Goal: Task Accomplishment & Management: Use online tool/utility

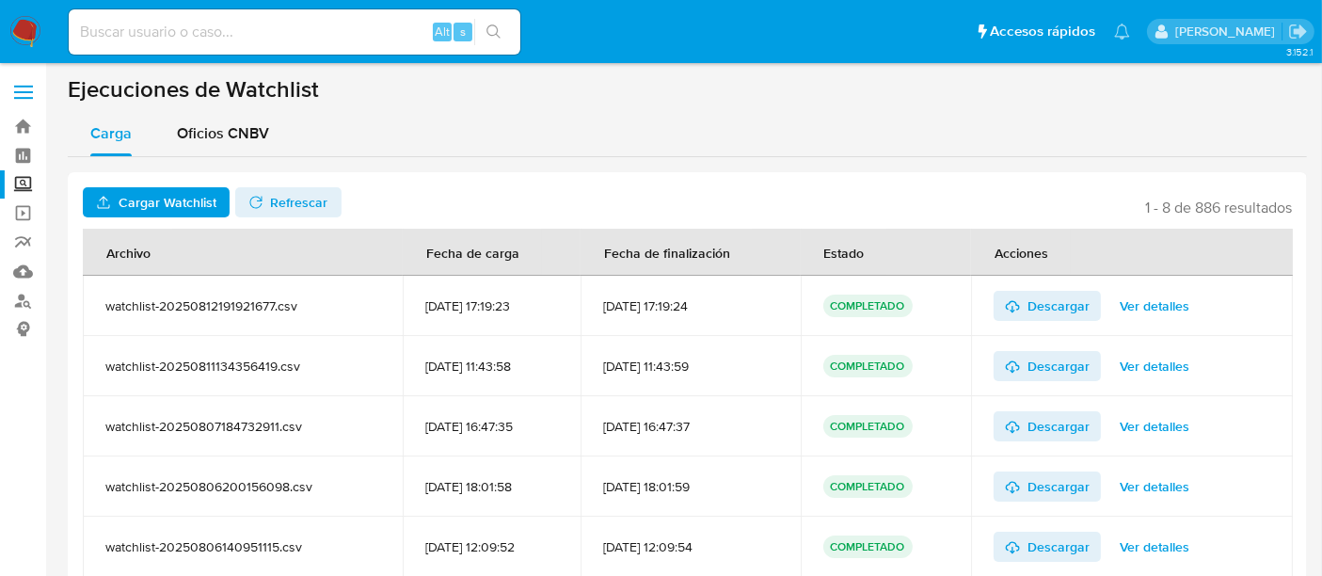
click at [177, 198] on span "Cargar Watchlist" at bounding box center [168, 202] width 98 height 30
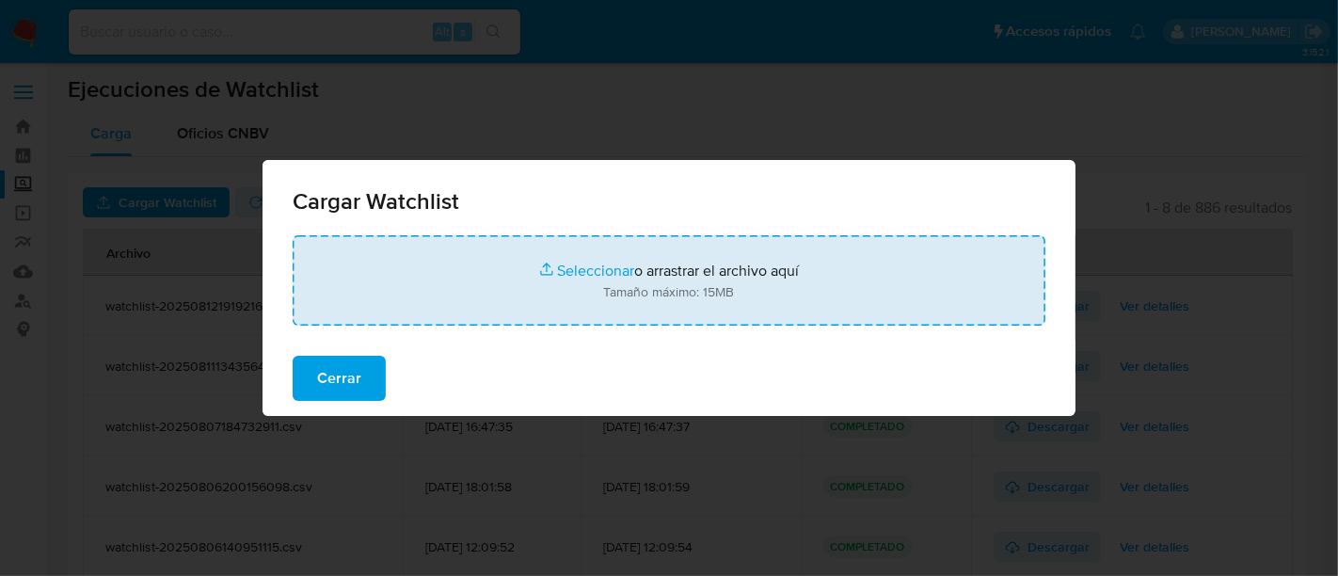
click at [563, 267] on input "file" at bounding box center [669, 280] width 753 height 90
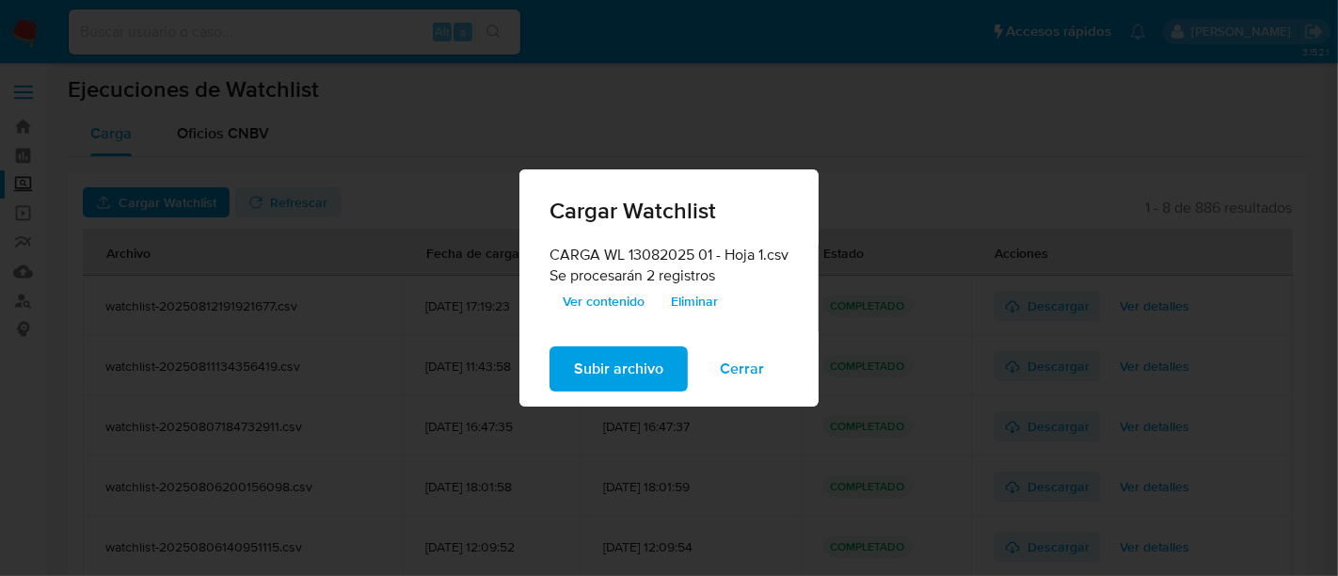
click at [615, 298] on span "Ver contenido" at bounding box center [604, 301] width 82 height 26
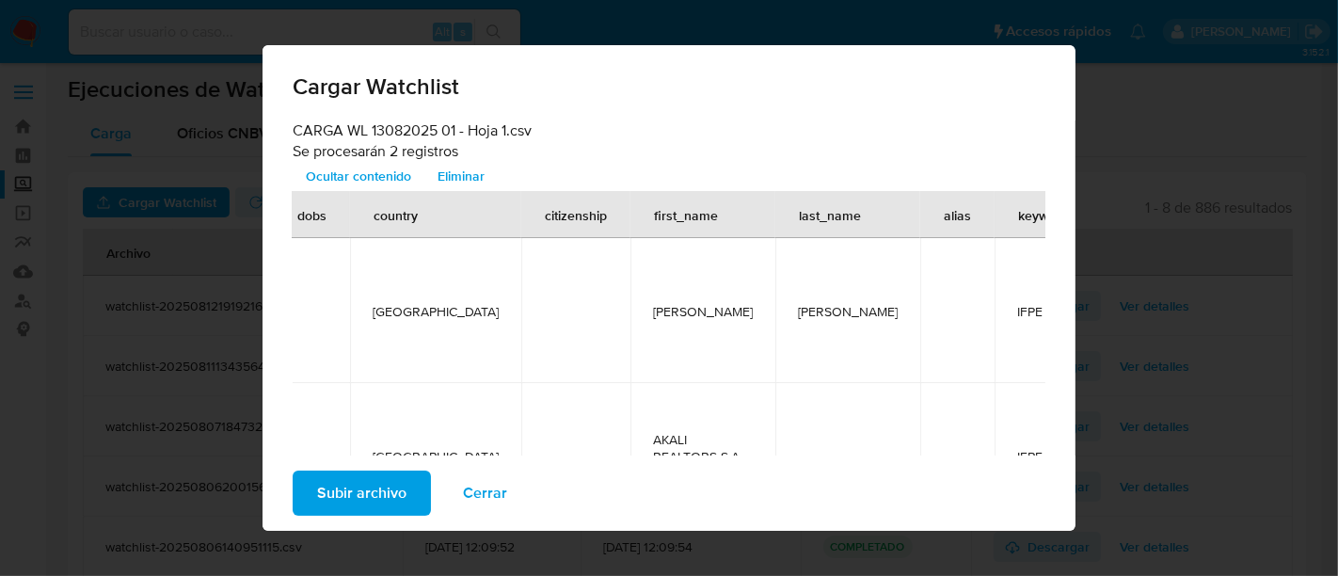
scroll to position [0, 616]
drag, startPoint x: 371, startPoint y: 525, endPoint x: 375, endPoint y: 503, distance: 22.9
click at [375, 503] on div "Subir archivo Cerrar" at bounding box center [669, 492] width 813 height 75
click at [375, 503] on span "Subir archivo" at bounding box center [361, 492] width 89 height 41
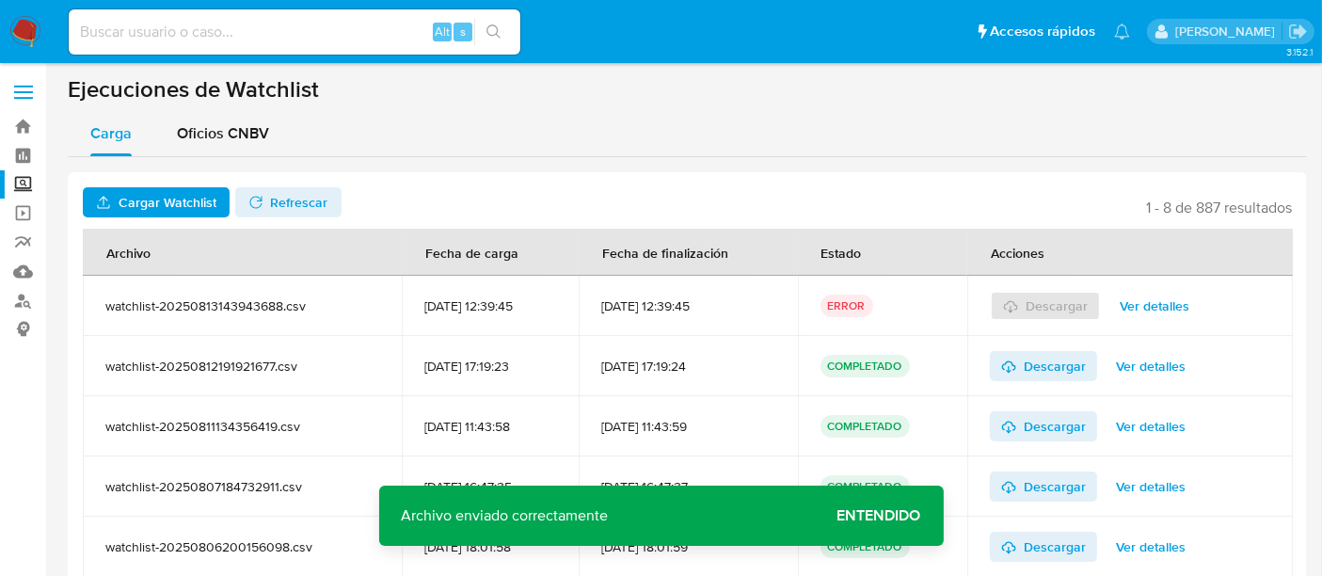
click at [331, 191] on button "Refrescar" at bounding box center [288, 202] width 106 height 30
click at [1142, 311] on span "Ver detalles" at bounding box center [1155, 306] width 70 height 26
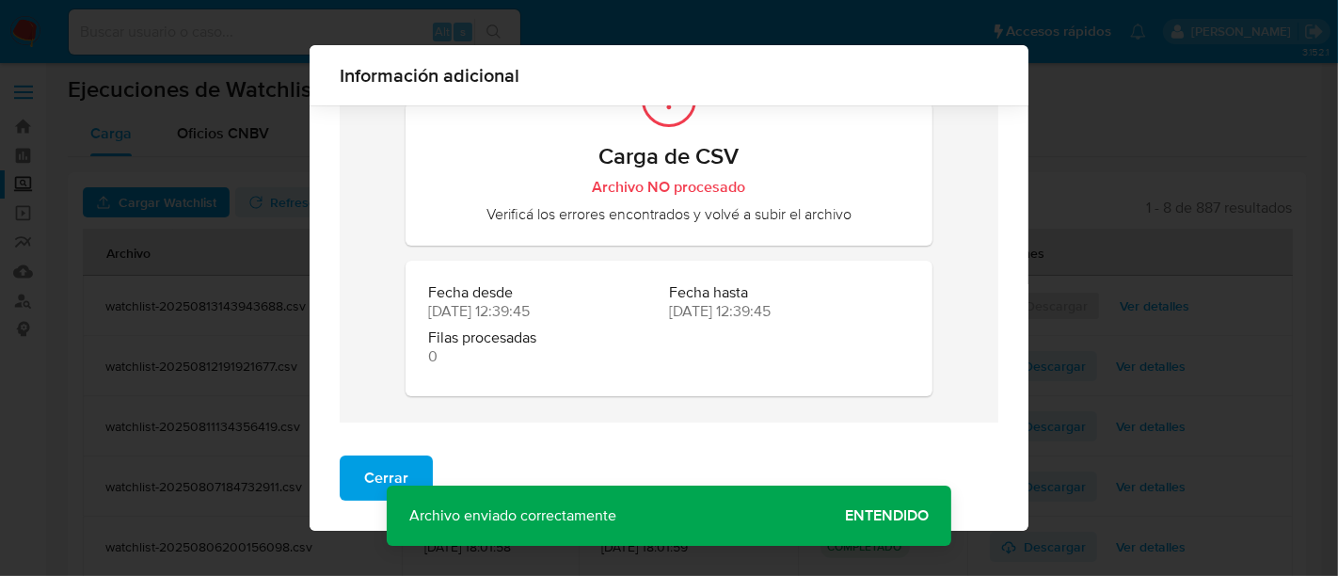
scroll to position [0, 0]
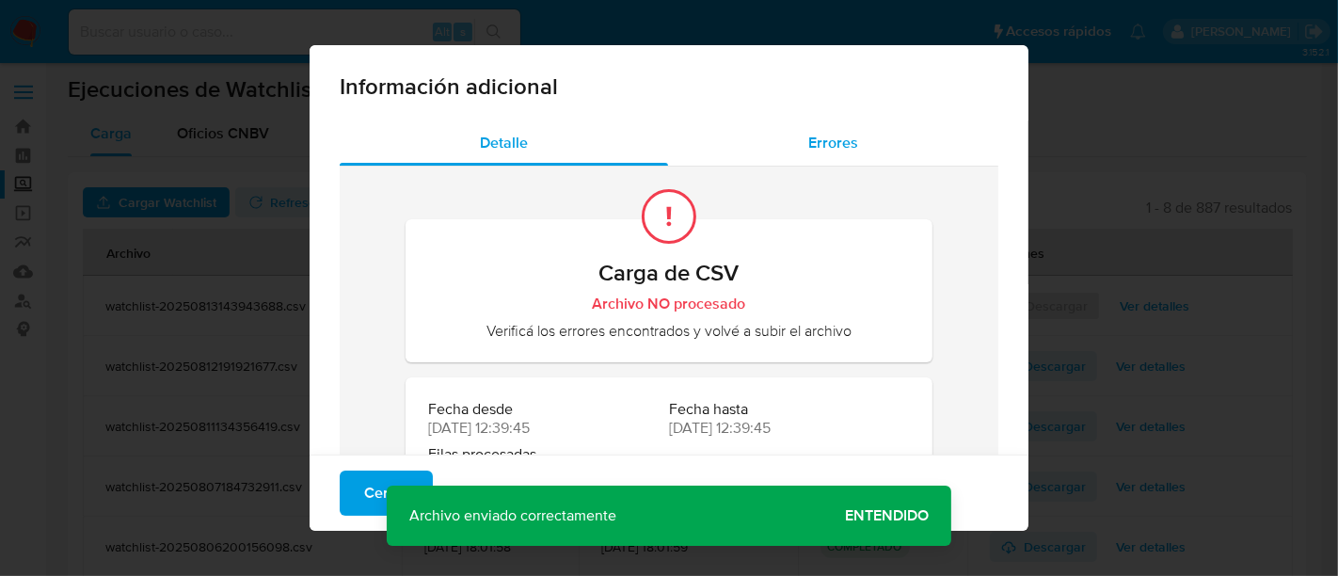
click at [828, 146] on span "Errores" at bounding box center [833, 143] width 50 height 22
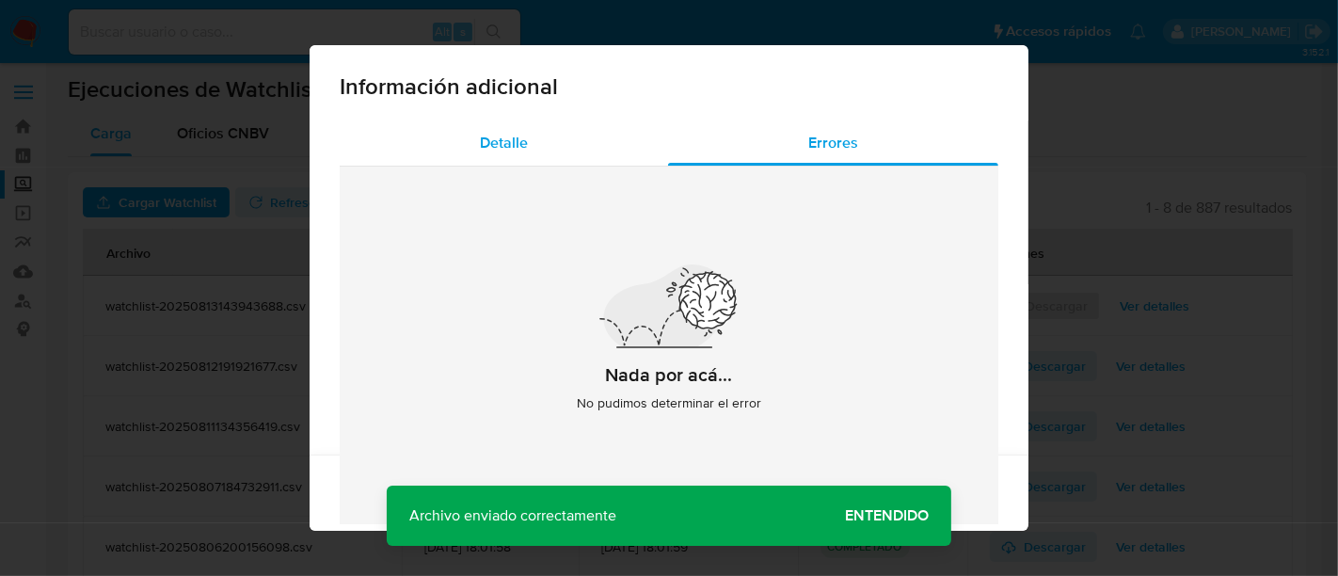
click at [501, 143] on span "Detalle" at bounding box center [504, 143] width 48 height 22
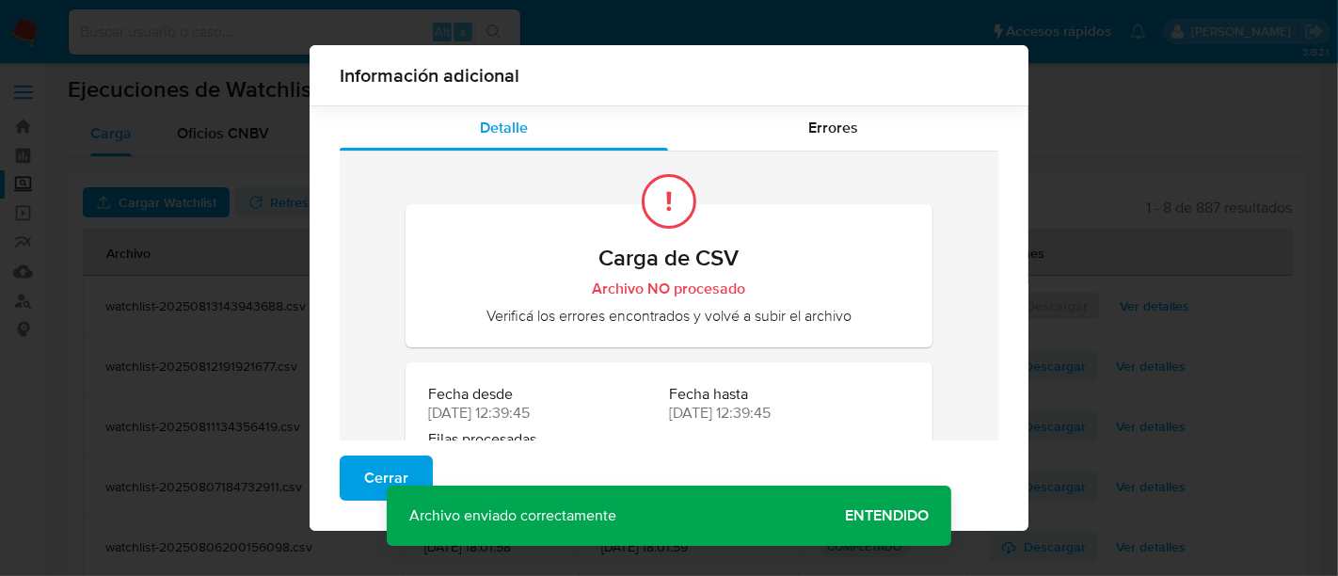
scroll to position [102, 0]
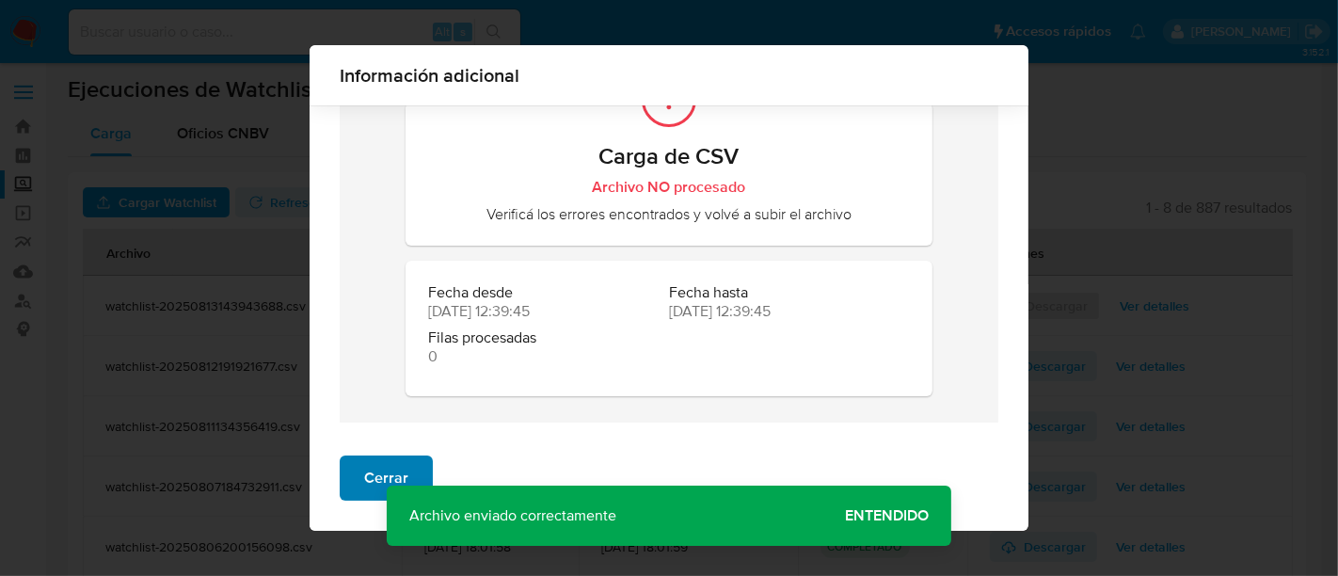
click at [379, 481] on span "Cerrar" at bounding box center [386, 477] width 44 height 41
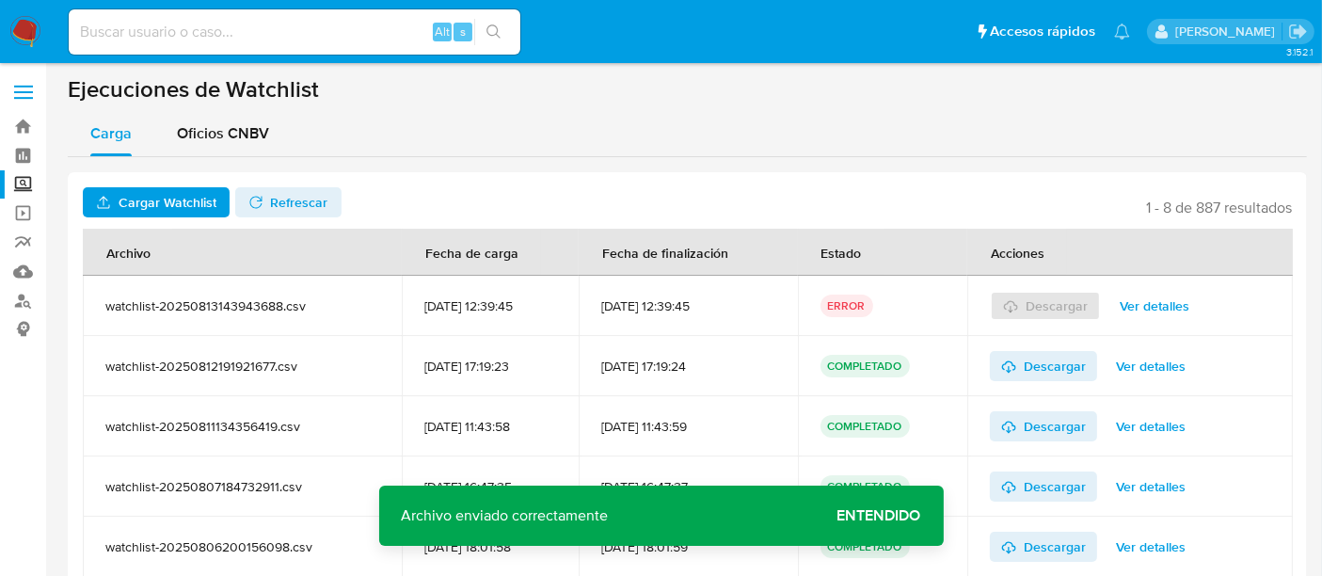
click at [212, 200] on span "Cargar Watchlist" at bounding box center [168, 202] width 98 height 30
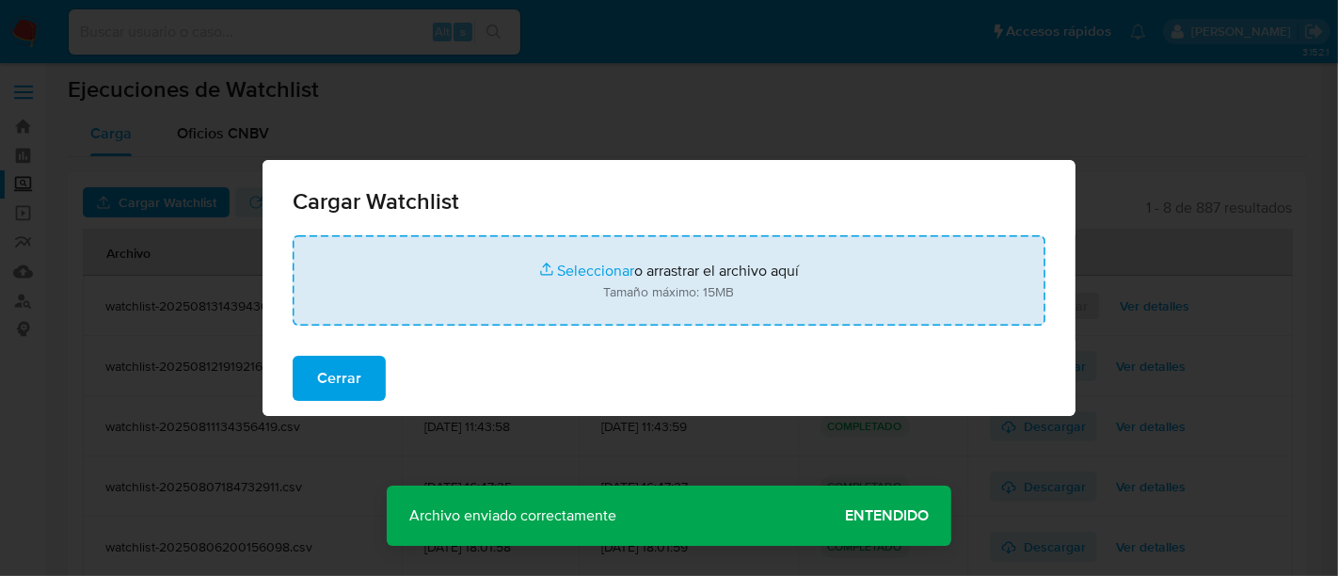
click at [591, 264] on input "file" at bounding box center [669, 280] width 753 height 90
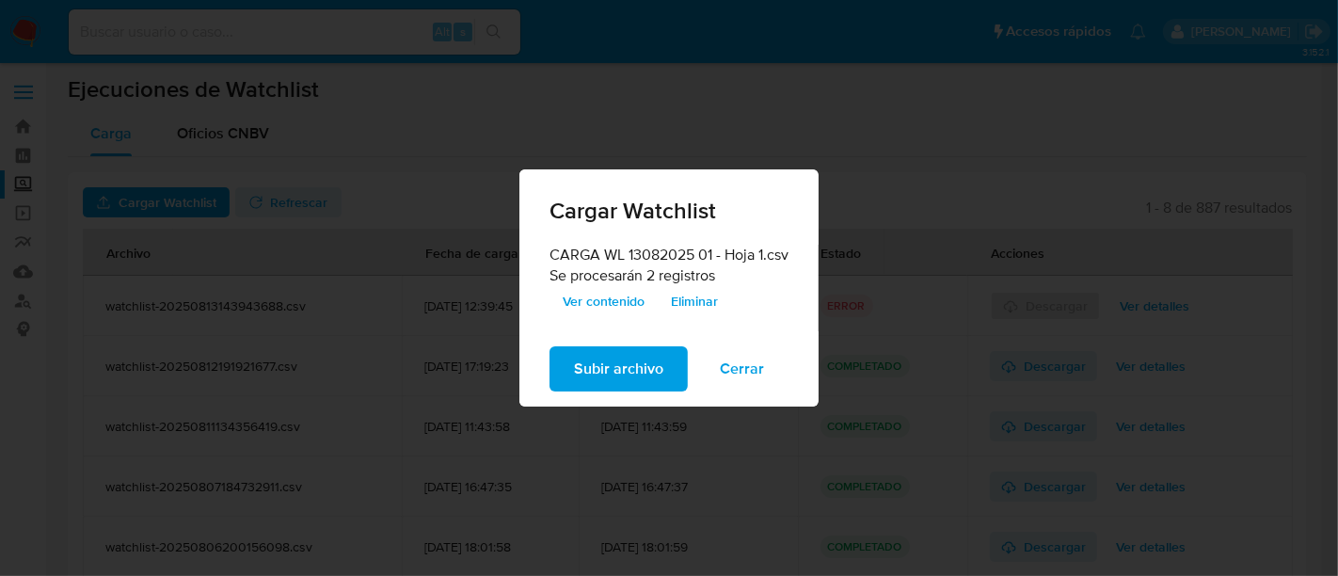
click at [624, 295] on span "Ver contenido" at bounding box center [604, 301] width 82 height 26
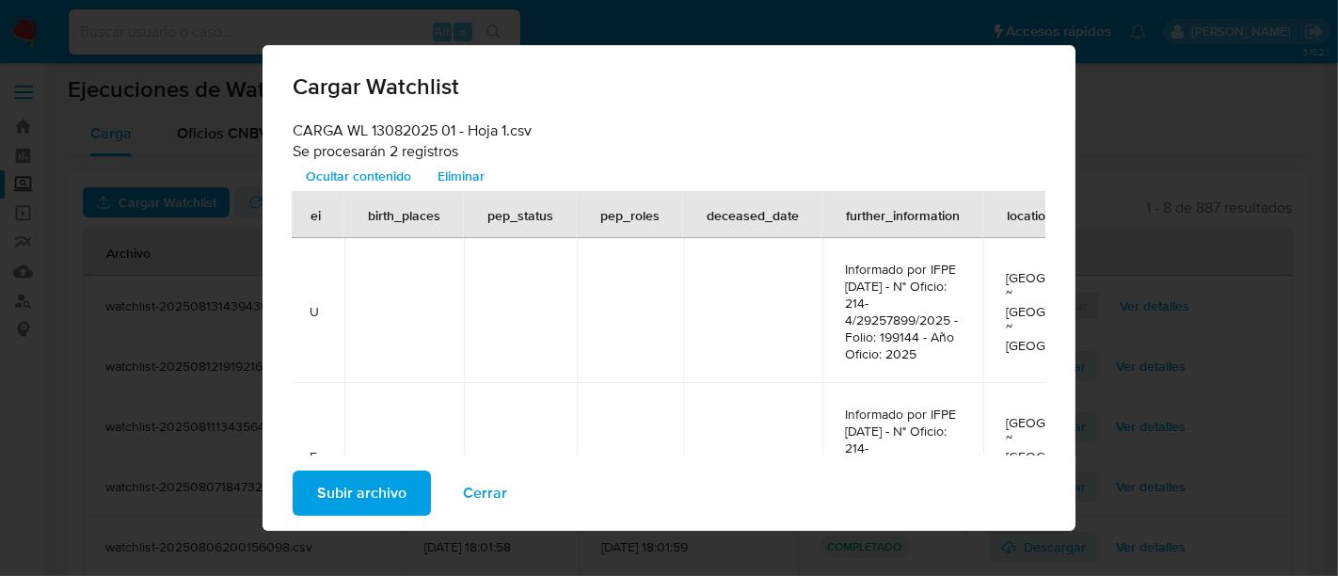
scroll to position [0, 1457]
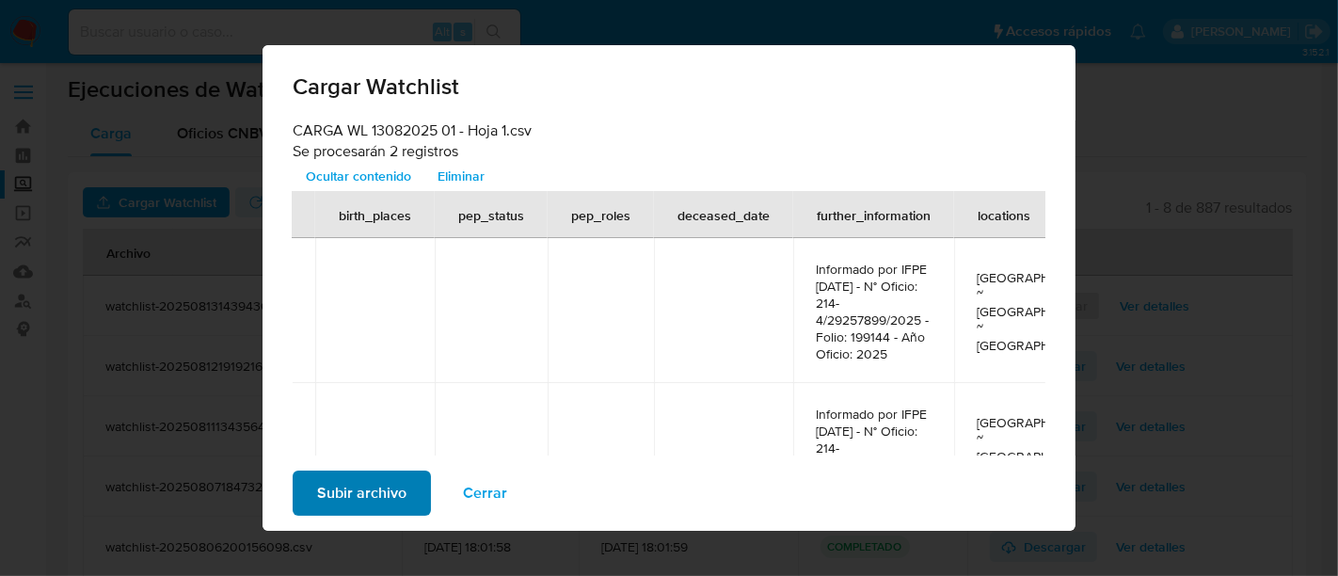
click at [386, 490] on span "Subir archivo" at bounding box center [361, 492] width 89 height 41
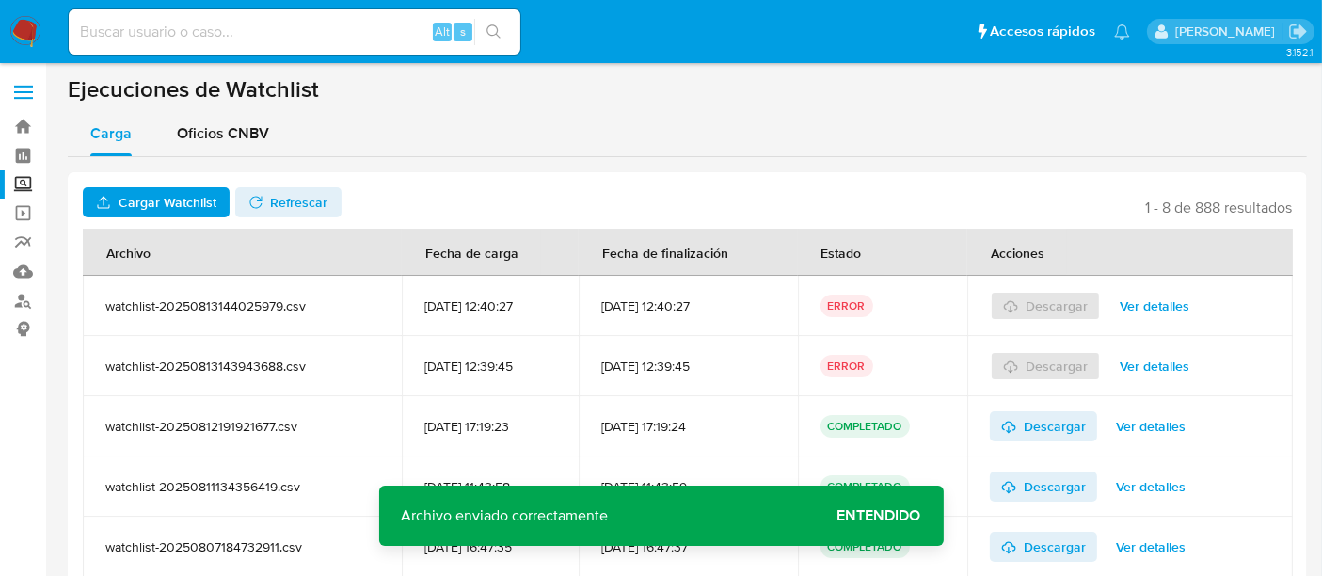
click at [1140, 313] on span "Ver detalles" at bounding box center [1155, 306] width 70 height 26
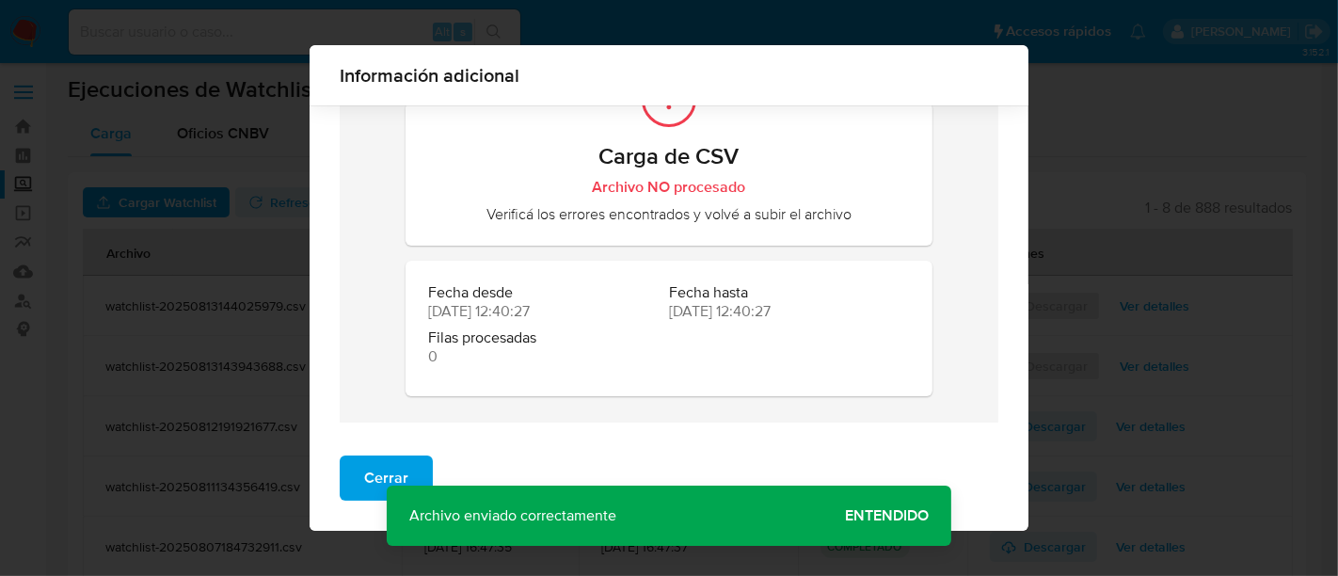
scroll to position [0, 0]
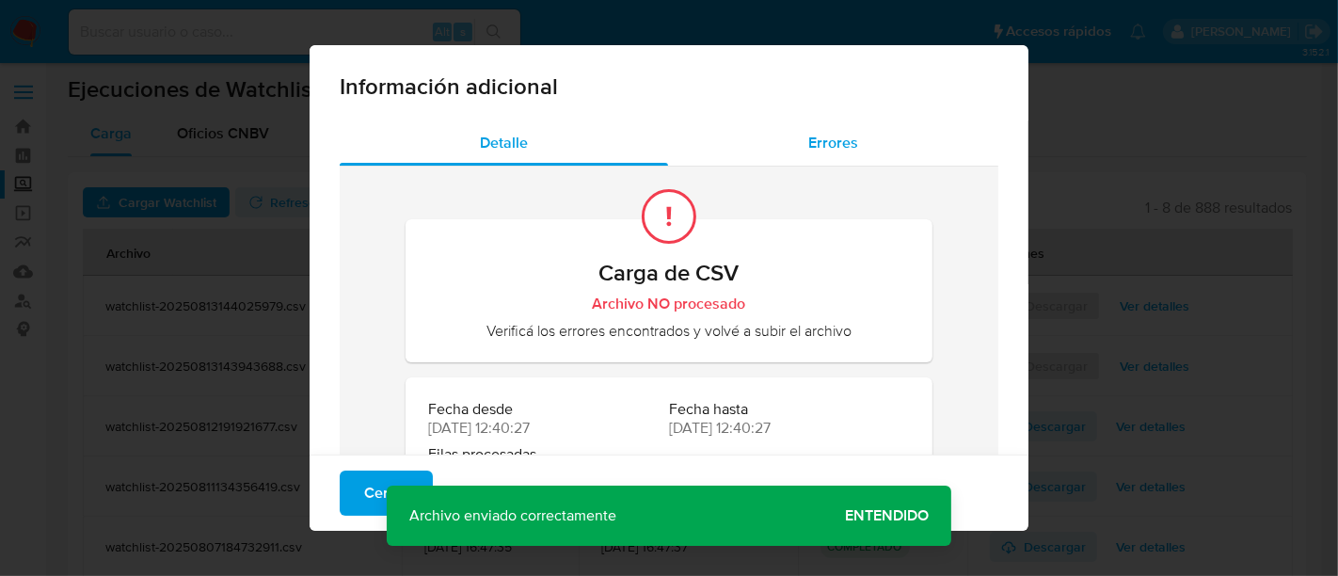
click at [836, 145] on span "Errores" at bounding box center [833, 143] width 50 height 22
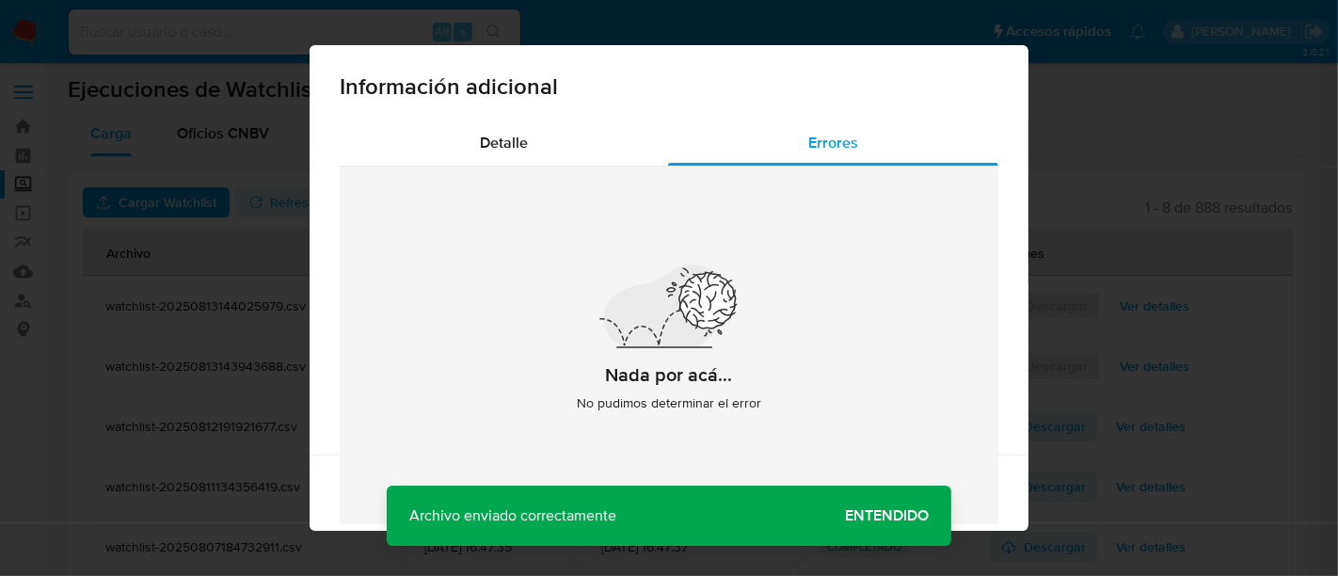
scroll to position [102, 0]
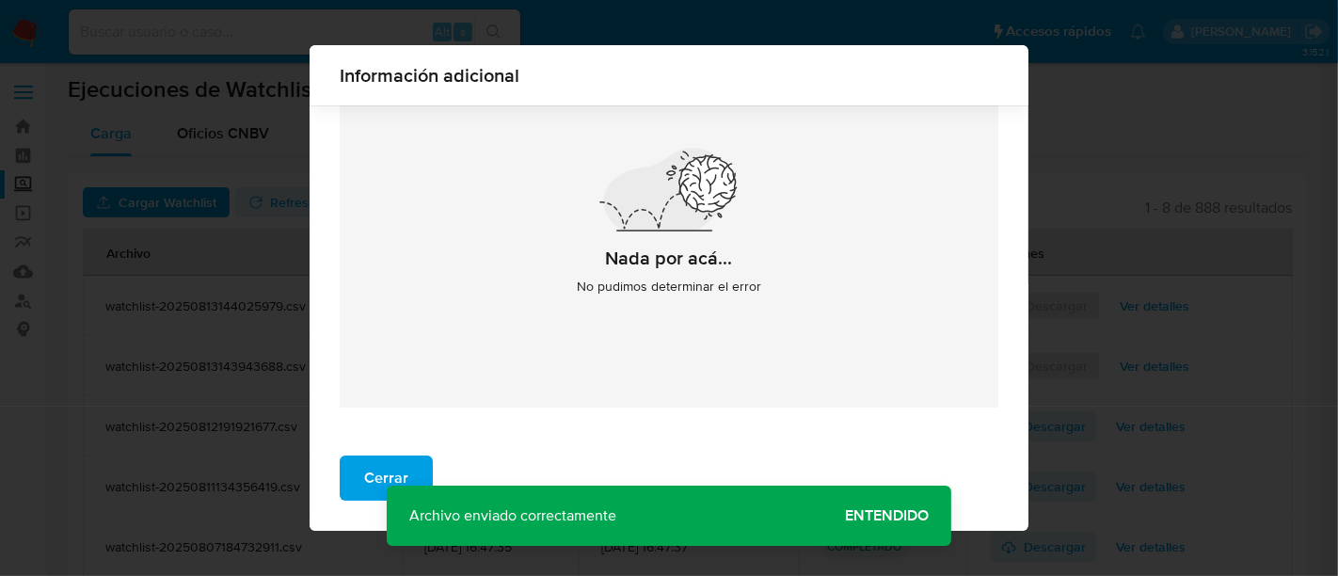
click at [271, 474] on div "Información adicional Detalle Errores Nada por acá... No pudimos determinar el …" at bounding box center [669, 288] width 1338 height 576
click at [355, 476] on button "Cerrar" at bounding box center [386, 477] width 93 height 45
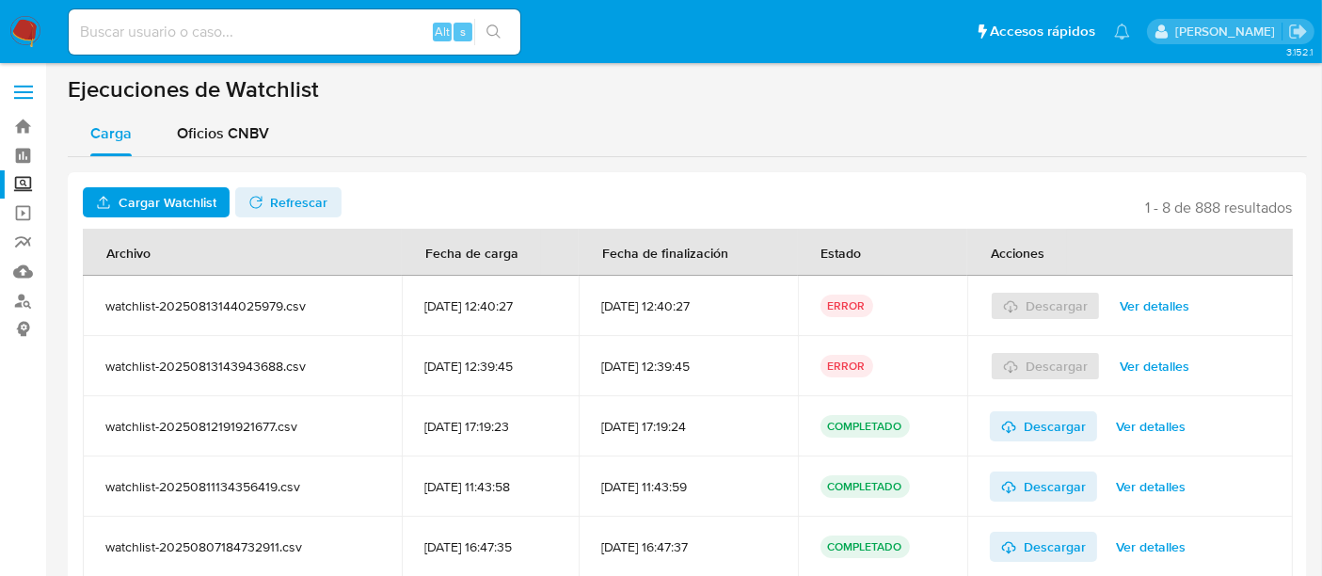
click at [1140, 309] on span "Ver detalles" at bounding box center [1155, 306] width 70 height 26
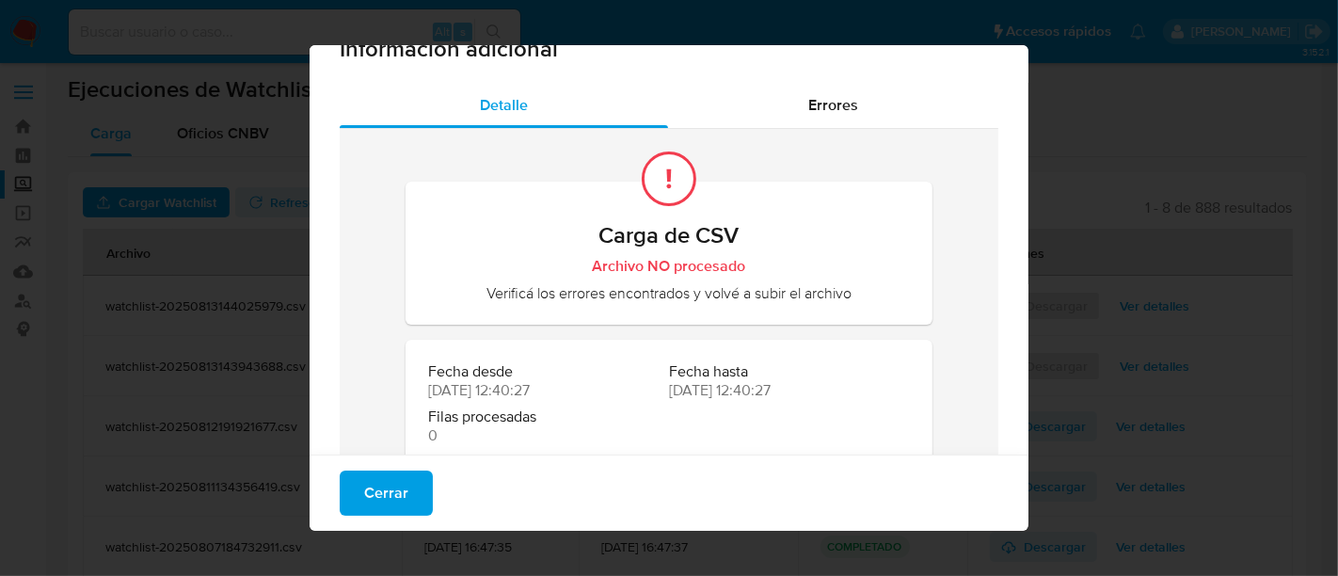
scroll to position [37, 0]
click at [837, 121] on div "Errores" at bounding box center [833, 106] width 330 height 45
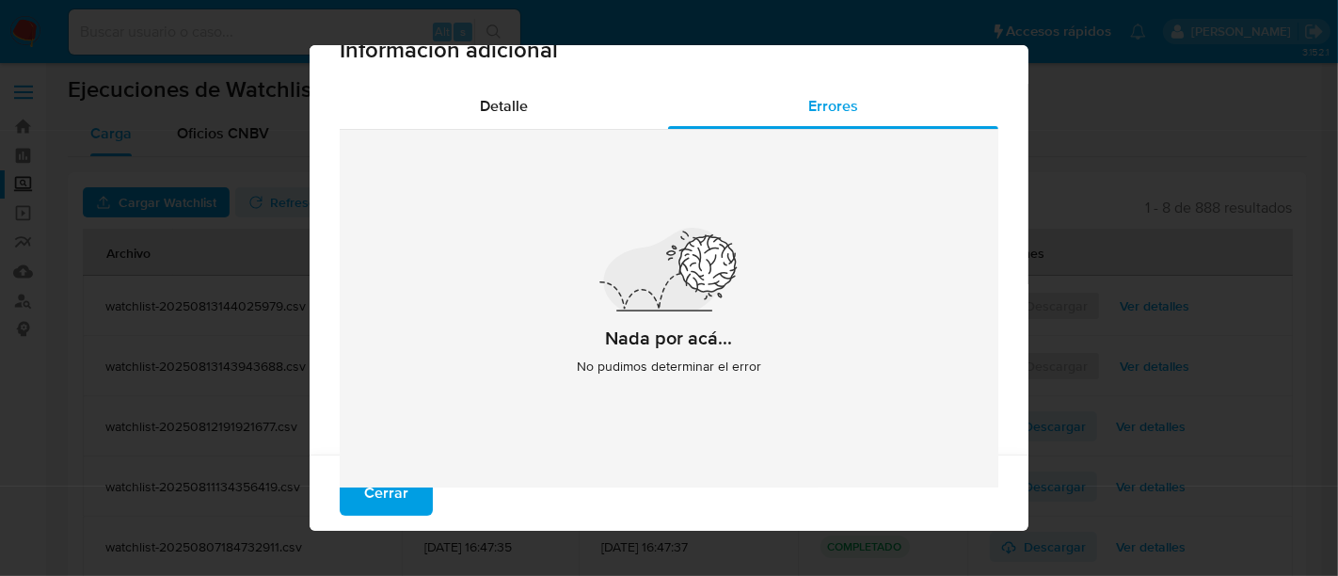
click at [278, 212] on div "Información adicional Detalle Errores Nada por acá... No pudimos determinar el …" at bounding box center [669, 288] width 1338 height 576
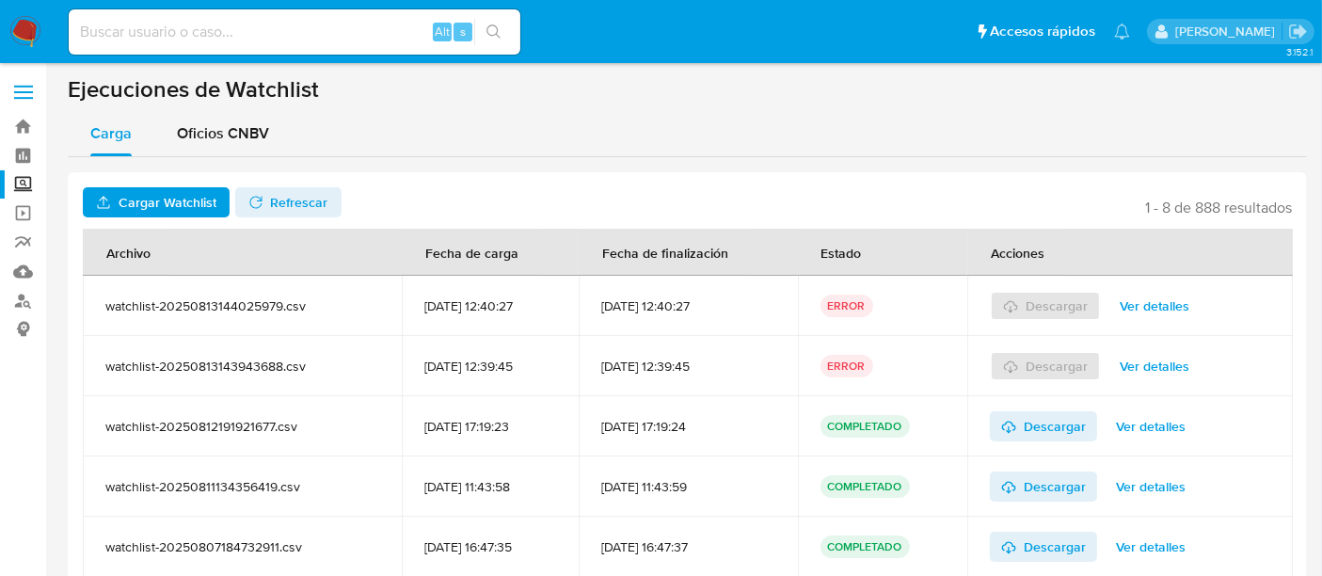
click at [199, 200] on span "Cargar Watchlist" at bounding box center [168, 202] width 98 height 30
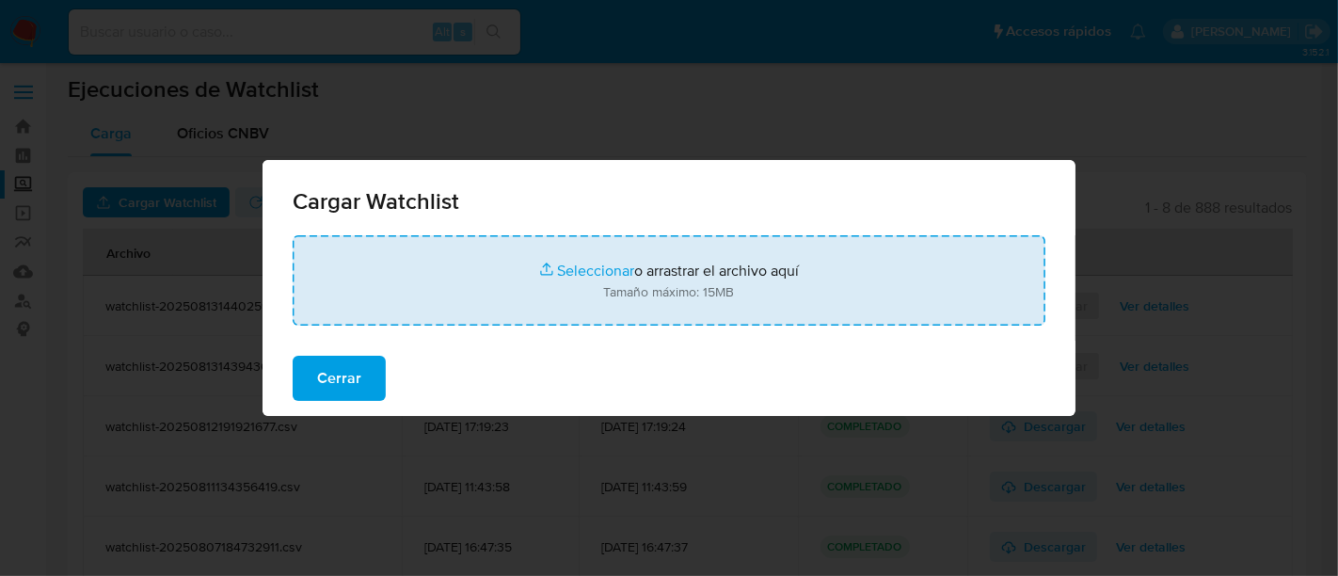
click at [594, 271] on input "file" at bounding box center [669, 280] width 753 height 90
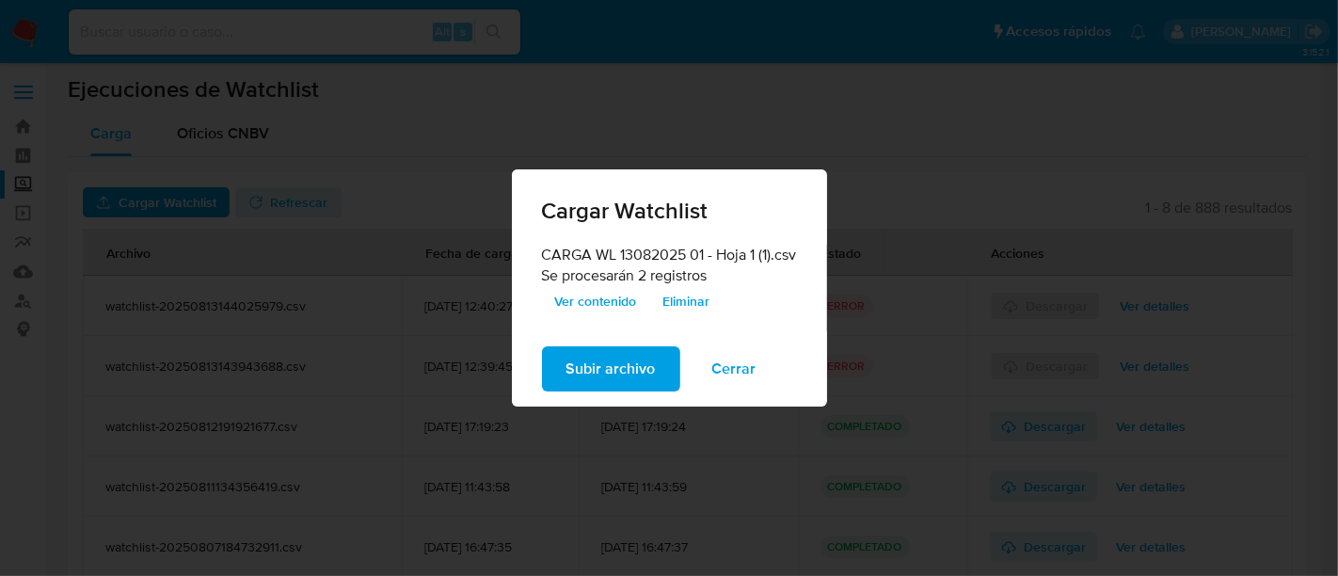
click at [620, 302] on span "Ver contenido" at bounding box center [596, 301] width 82 height 26
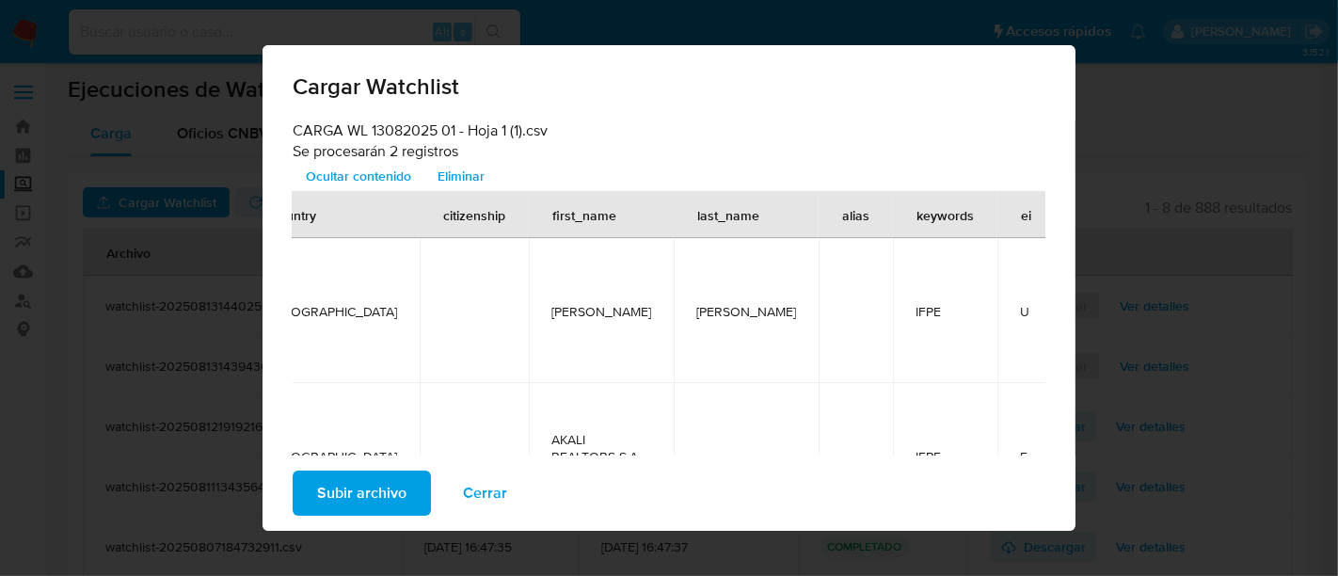
scroll to position [0, 739]
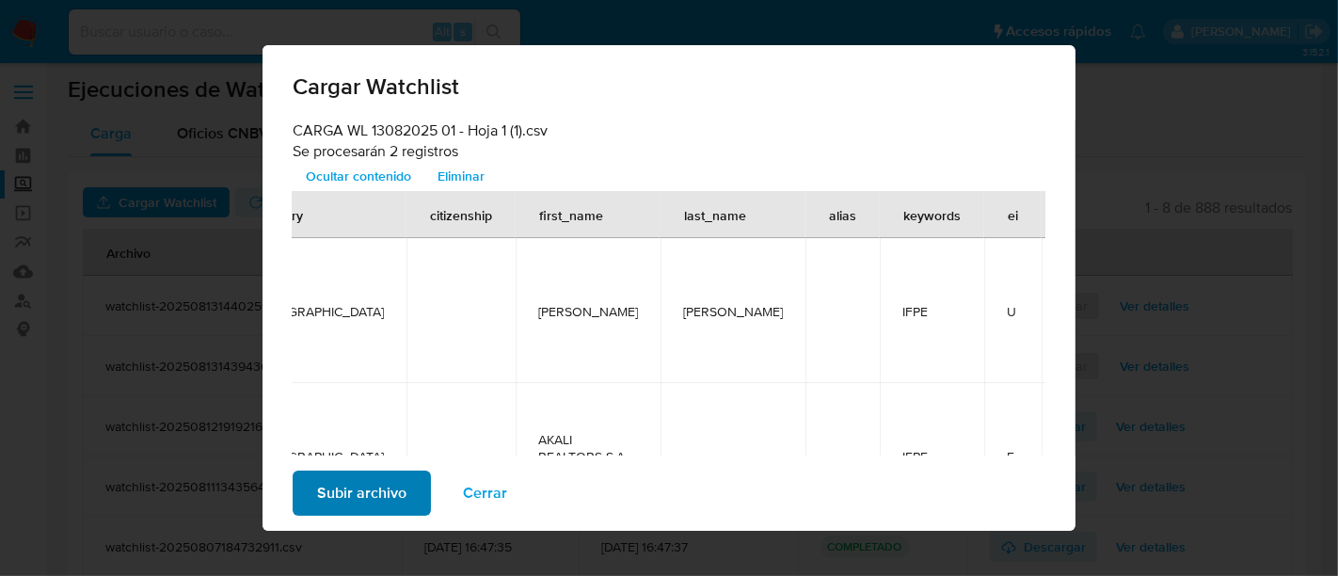
click at [407, 485] on button "Subir archivo" at bounding box center [362, 493] width 138 height 45
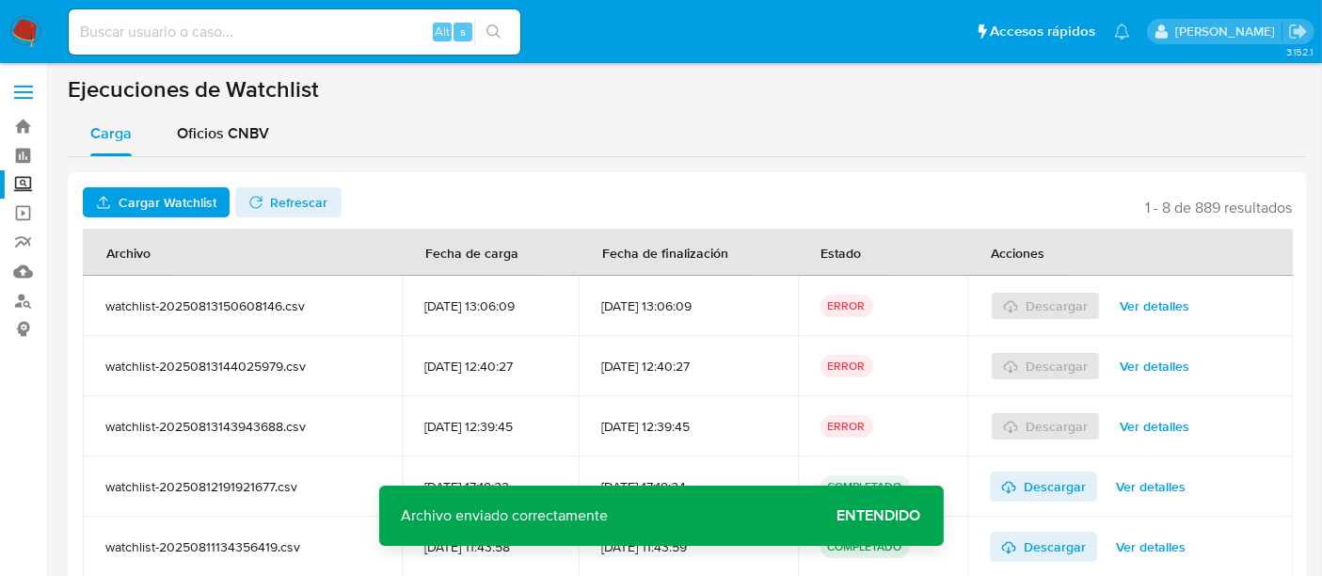
click at [1158, 314] on span "Ver detalles" at bounding box center [1155, 306] width 70 height 26
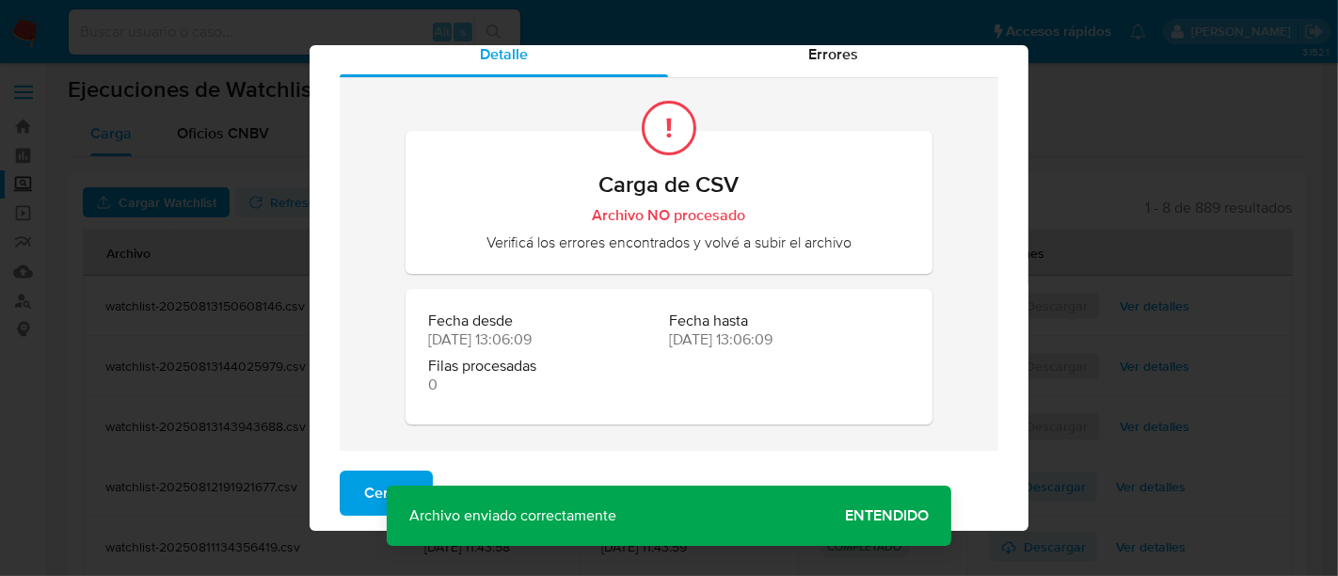
scroll to position [0, 0]
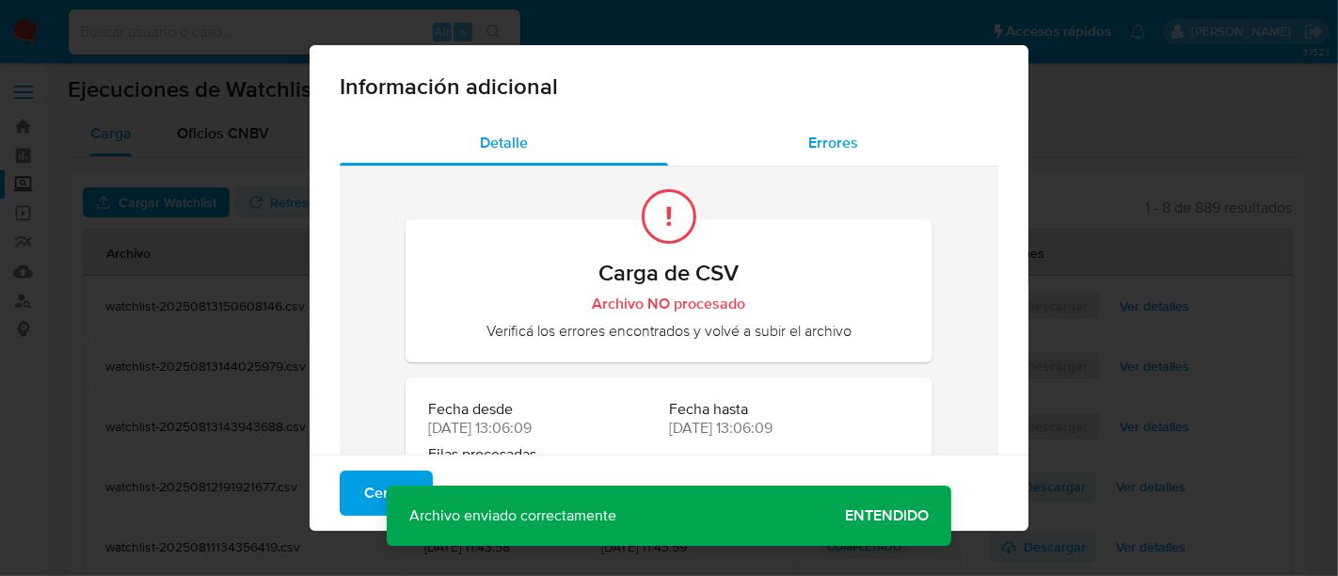
click at [831, 145] on span "Errores" at bounding box center [833, 143] width 50 height 22
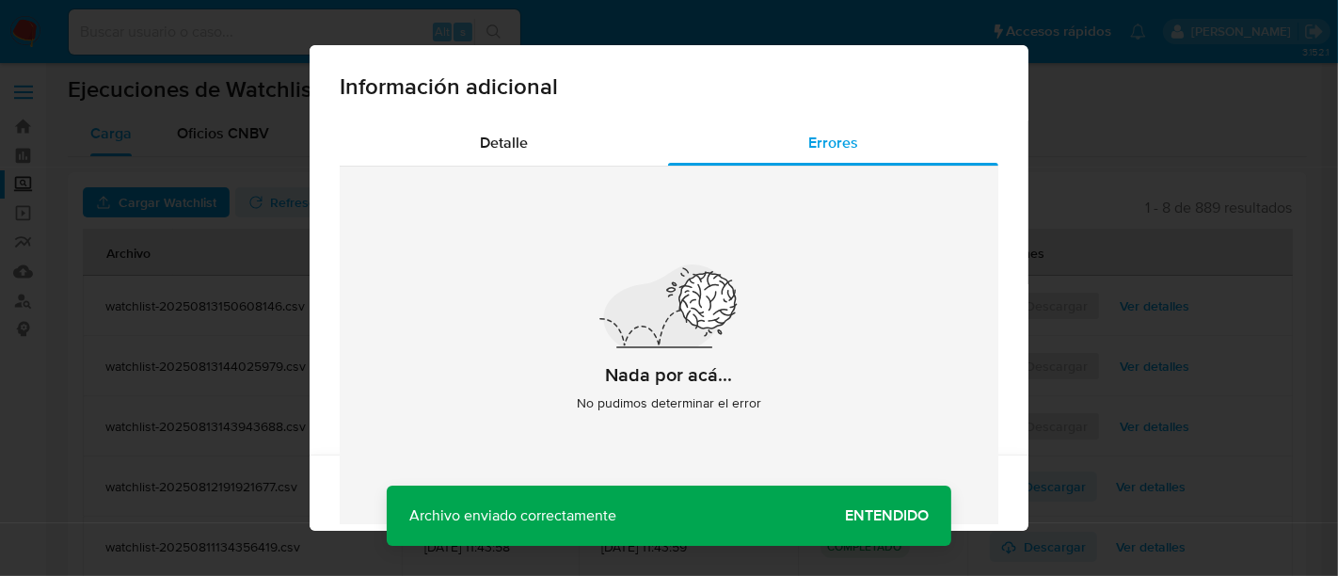
click at [1186, 225] on div "Información adicional Detalle Errores Nada por acá... No pudimos determinar el …" at bounding box center [669, 288] width 1338 height 576
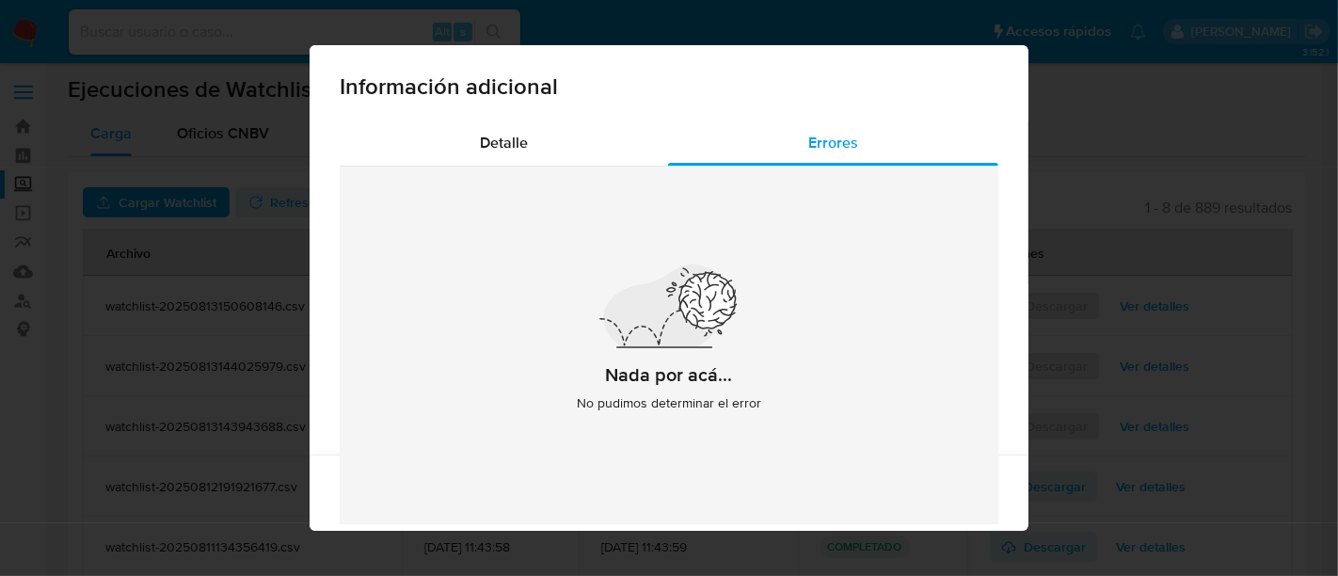
click at [317, 187] on div "Detalle Errores Nada por acá... No pudimos determinar el error" at bounding box center [669, 339] width 719 height 438
click at [491, 152] on span "Detalle" at bounding box center [504, 143] width 48 height 22
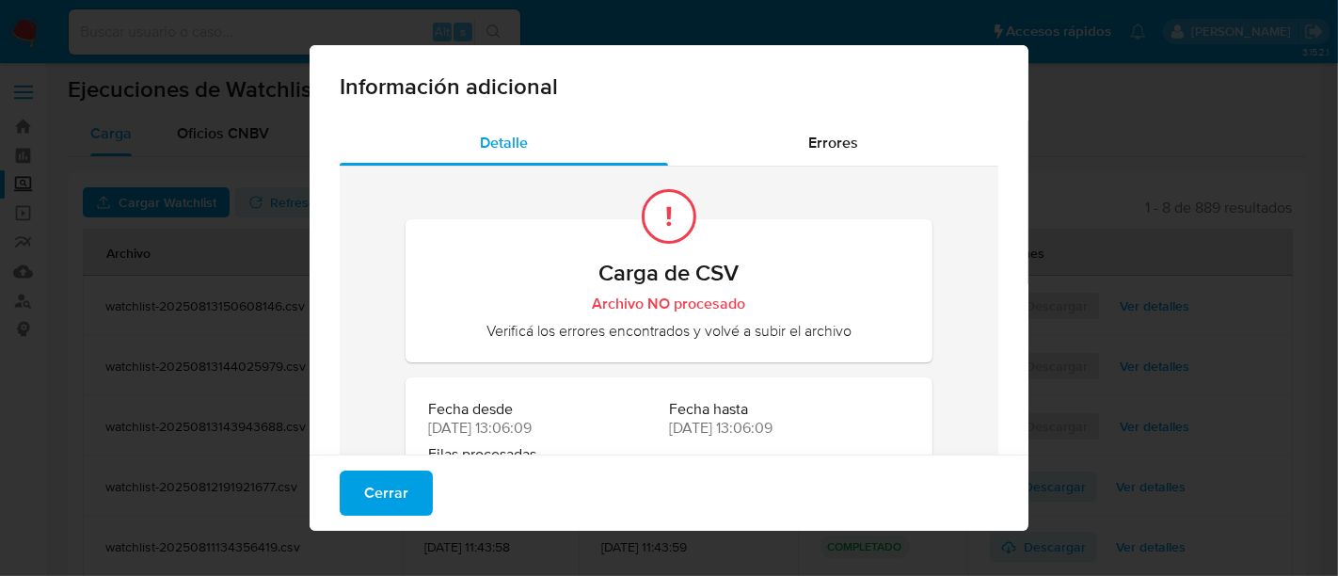
click at [202, 390] on div "Información adicional Detalle Errores Carga de CSV Archivo NO procesado Verific…" at bounding box center [669, 288] width 1338 height 576
click at [842, 143] on span "Errores" at bounding box center [833, 143] width 50 height 22
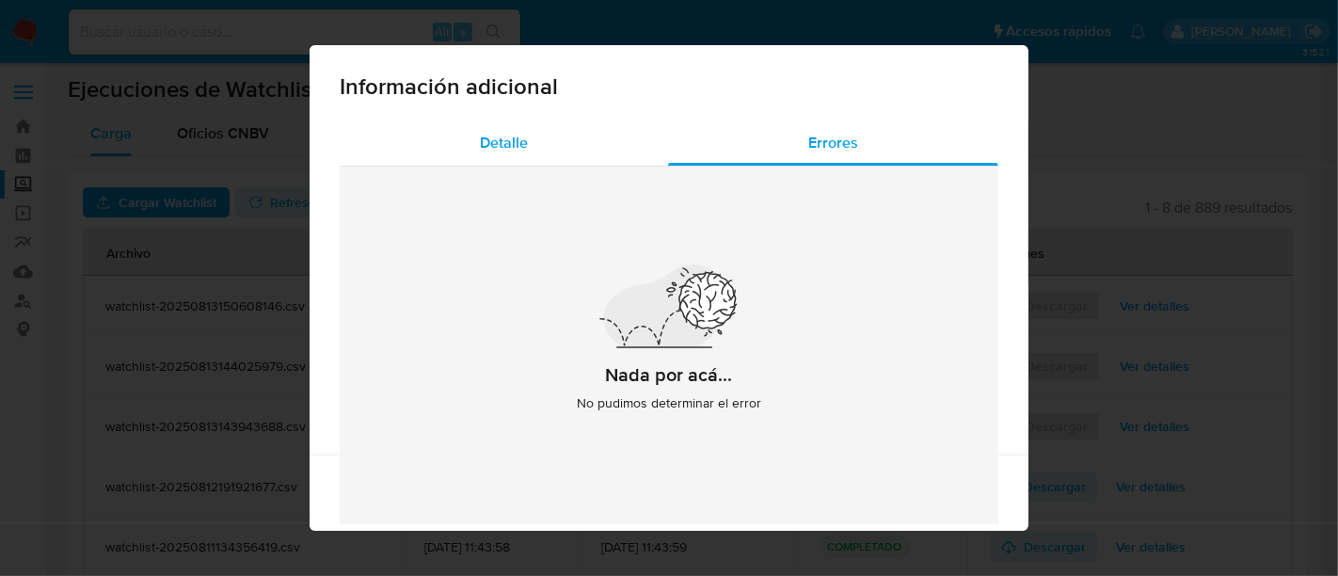
click at [538, 143] on div "Detalle" at bounding box center [504, 142] width 328 height 45
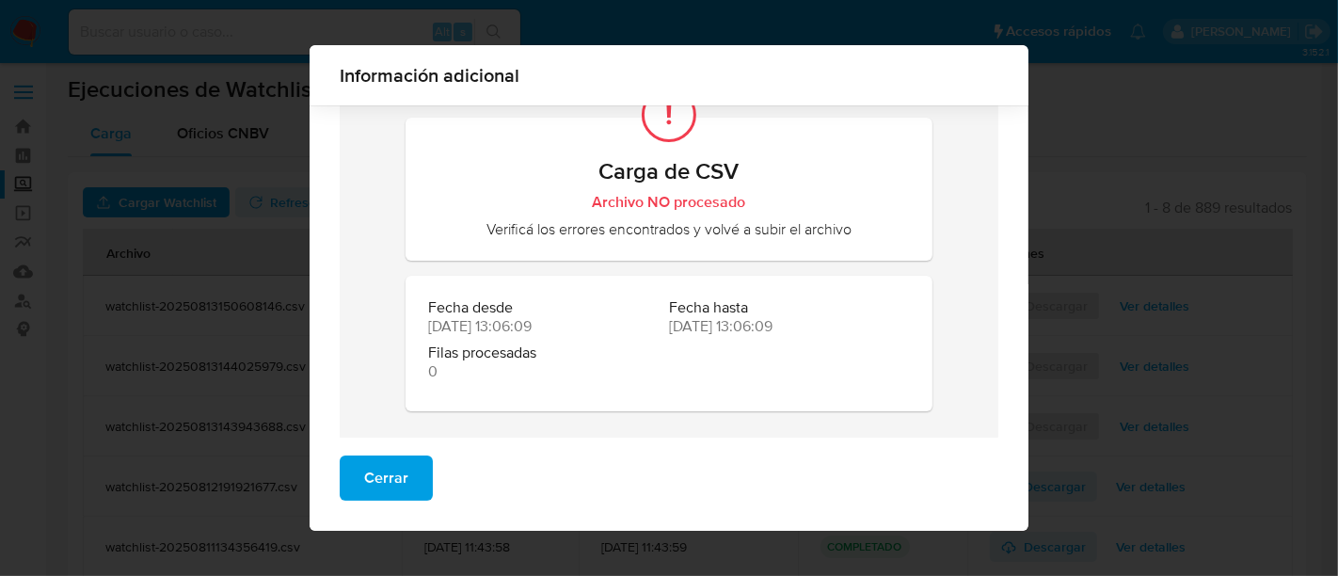
scroll to position [90, 0]
click at [133, 375] on div "Información adicional Detalle Errores Carga de CSV Archivo NO procesado Verific…" at bounding box center [669, 288] width 1338 height 576
click at [374, 479] on span "Cerrar" at bounding box center [386, 477] width 44 height 41
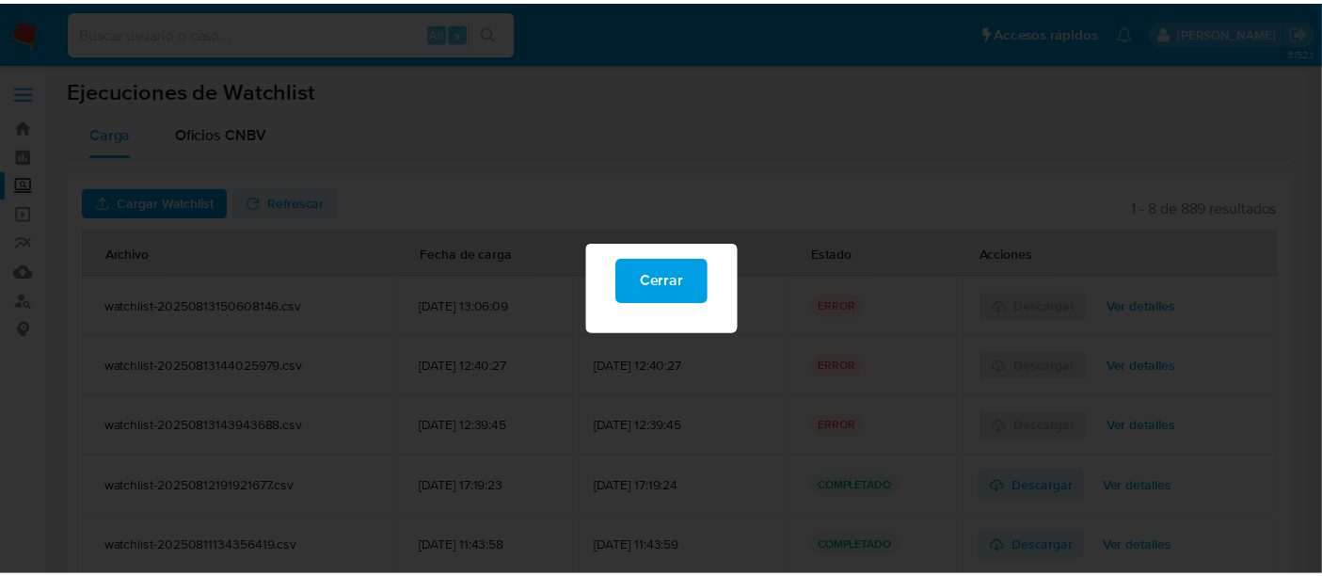
scroll to position [0, 0]
